Goal: Transaction & Acquisition: Purchase product/service

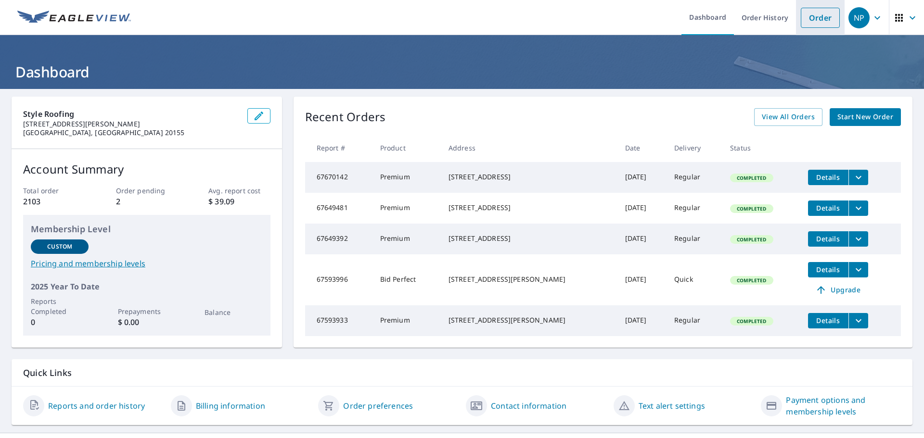
click at [810, 20] on link "Order" at bounding box center [819, 18] width 39 height 20
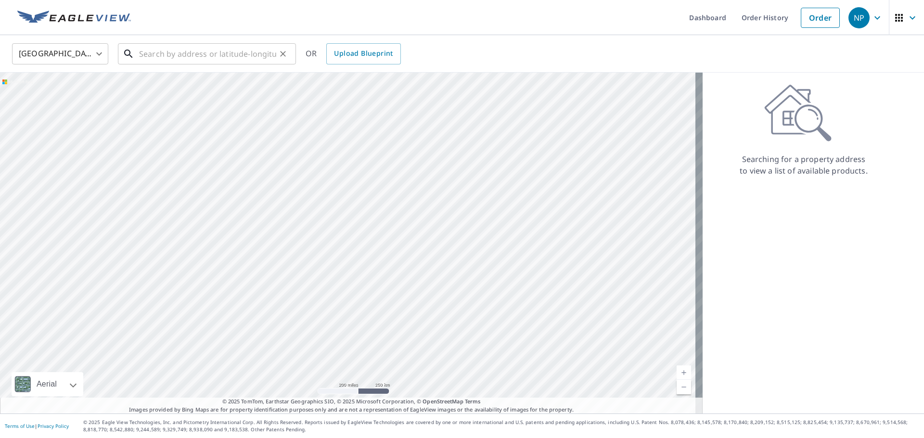
click at [210, 55] on input "text" at bounding box center [207, 53] width 137 height 27
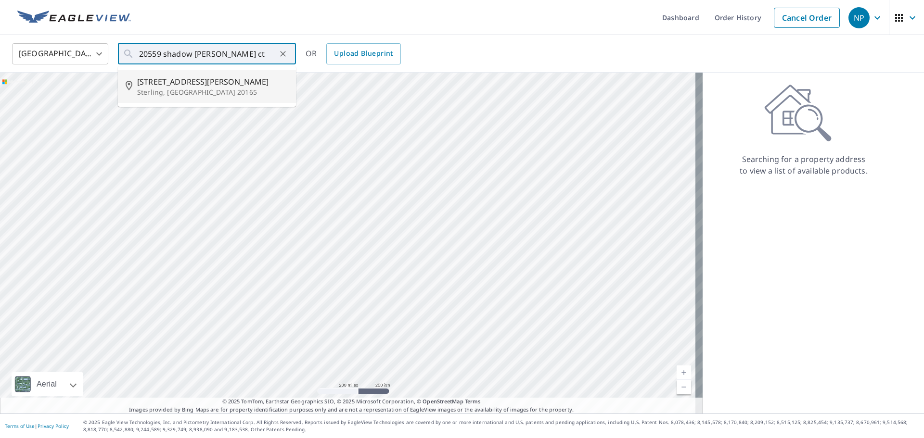
type input "[STREET_ADDRESS][PERSON_NAME]"
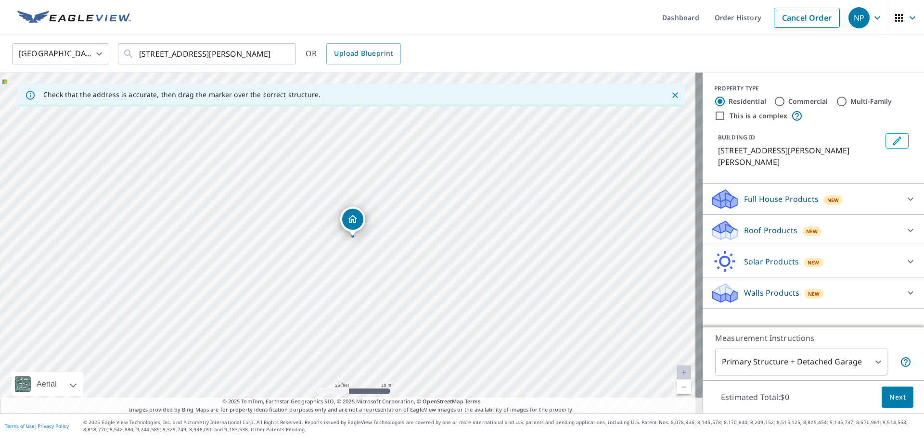
click at [904, 225] on icon at bounding box center [910, 231] width 12 height 12
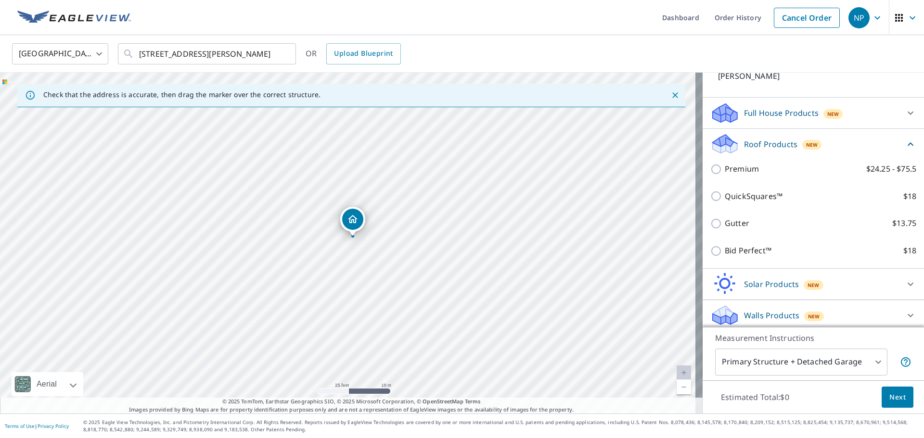
scroll to position [90, 0]
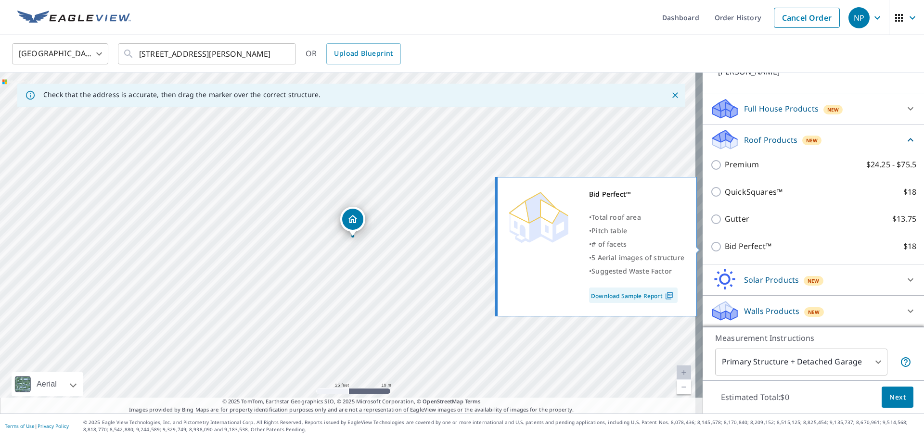
click at [746, 243] on p "Bid Perfect™" at bounding box center [747, 247] width 47 height 12
click at [724, 243] on input "Bid Perfect™ $18" at bounding box center [717, 247] width 14 height 12
checkbox input "true"
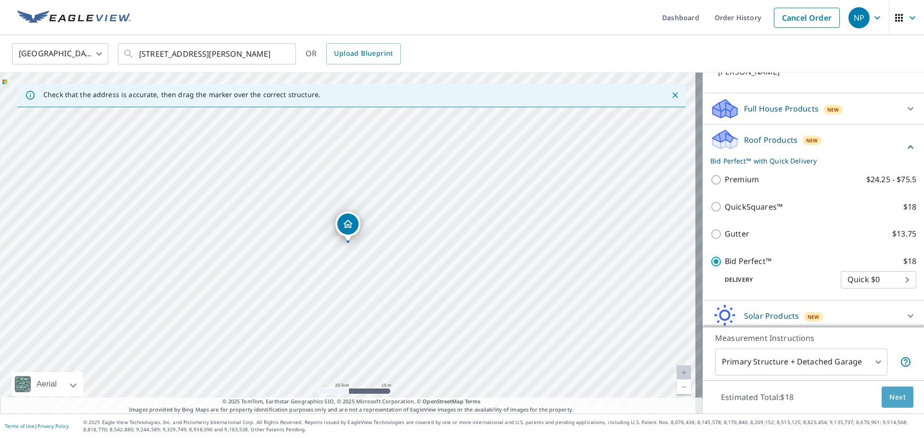
click at [895, 401] on span "Next" at bounding box center [897, 398] width 16 height 12
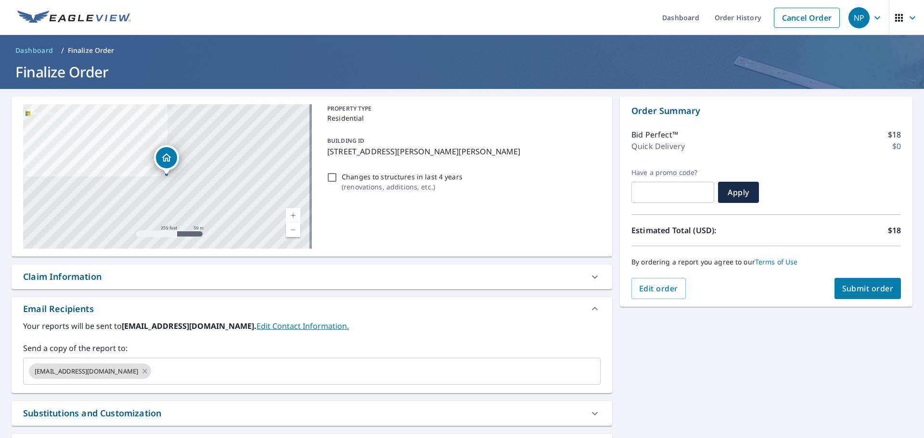
click at [850, 285] on span "Submit order" at bounding box center [867, 288] width 51 height 11
